Goal: Find specific page/section: Find specific page/section

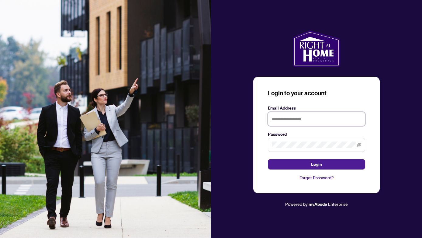
type input "**********"
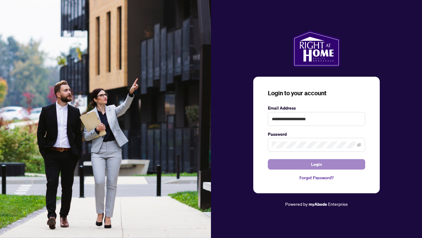
click at [318, 163] on span "Login" at bounding box center [316, 164] width 11 height 10
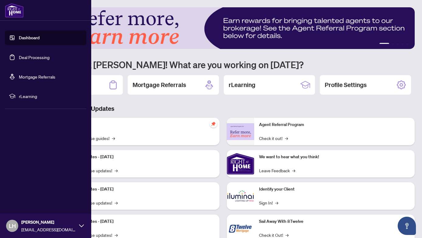
click at [36, 57] on link "Deal Processing" at bounding box center [34, 56] width 31 height 5
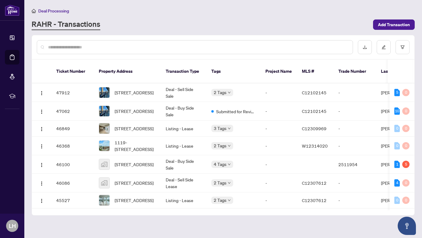
click at [67, 46] on input "text" at bounding box center [198, 47] width 300 height 7
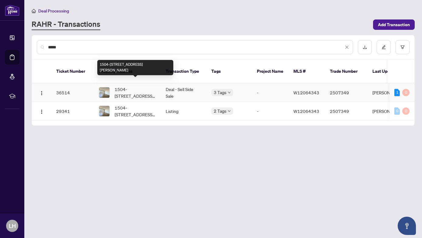
type input "*****"
click at [129, 86] on span "1504-[STREET_ADDRESS][PERSON_NAME]" at bounding box center [135, 92] width 41 height 13
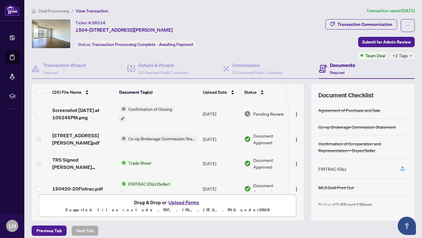
click at [145, 106] on span "Confirmation of Closing" at bounding box center [150, 108] width 49 height 7
click at [156, 115] on div at bounding box center [146, 118] width 55 height 7
click at [294, 112] on img "button" at bounding box center [296, 114] width 5 height 5
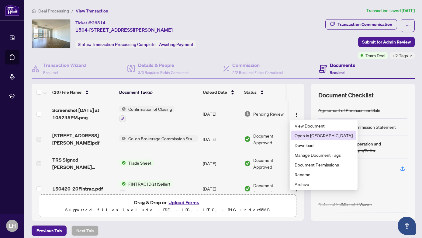
click at [304, 135] on span "Open in [GEOGRAPHIC_DATA]" at bounding box center [323, 135] width 58 height 7
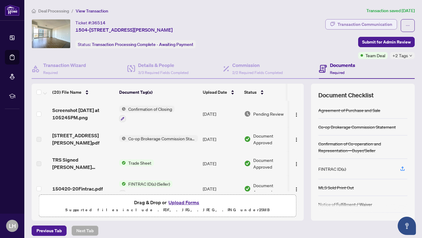
click at [366, 20] on div "Transaction Communication" at bounding box center [364, 24] width 55 height 10
